Goal: Check status

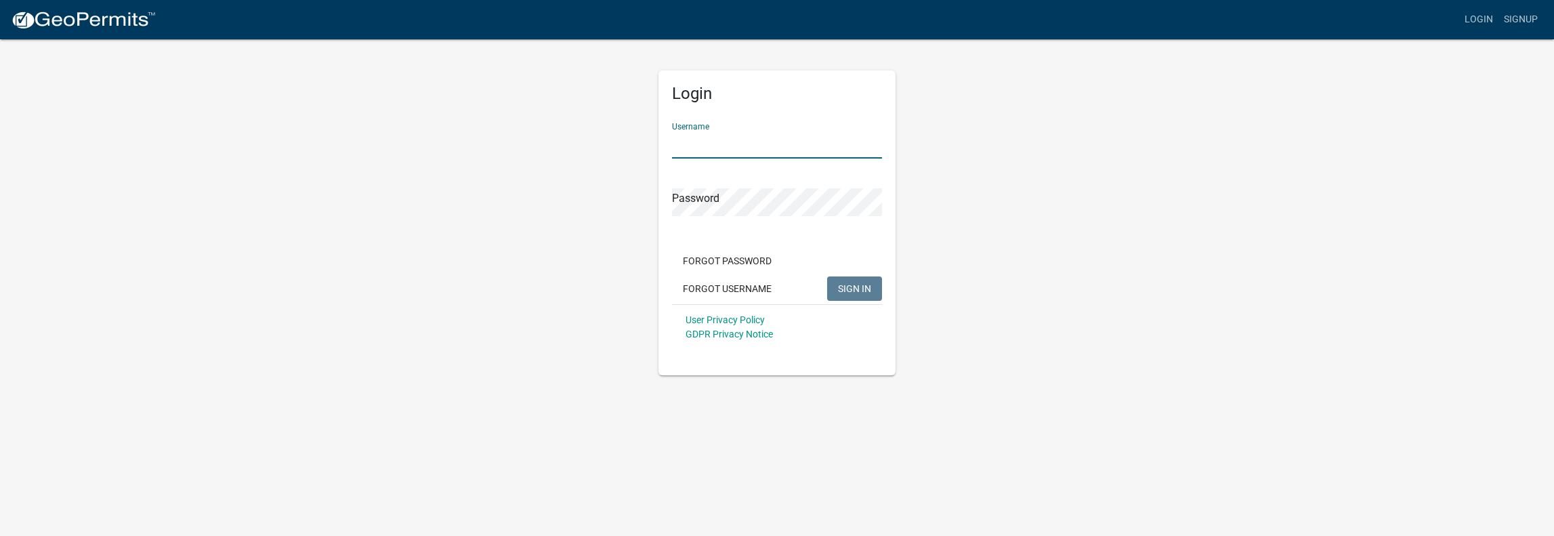
click at [736, 144] on input "Username" at bounding box center [777, 145] width 210 height 28
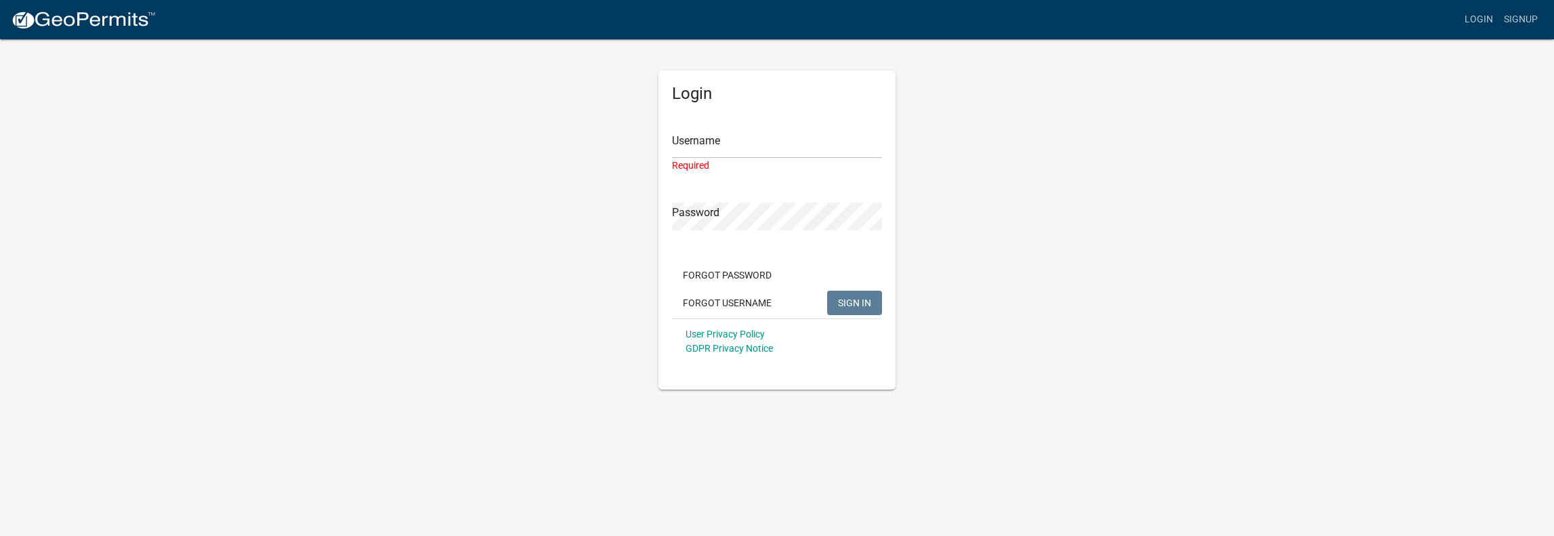
click at [1088, 189] on div "Login Username Required Password Forgot Password Forgot Username SIGN IN User P…" at bounding box center [777, 214] width 772 height 352
